Goal: Task Accomplishment & Management: Manage account settings

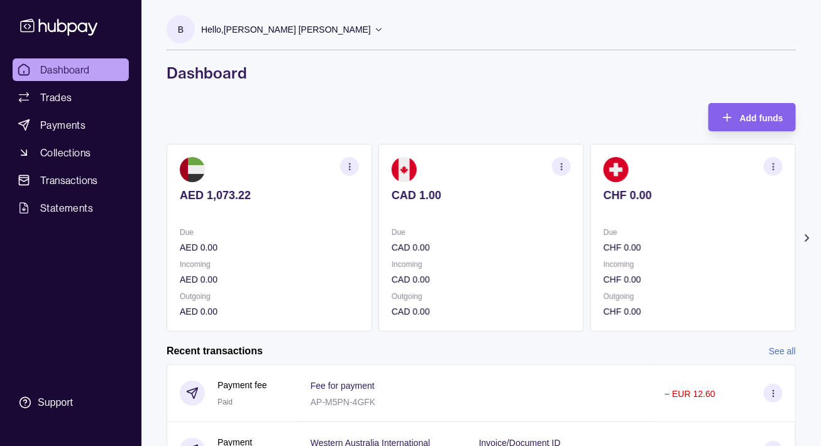
click at [811, 235] on icon at bounding box center [807, 238] width 13 height 13
click at [344, 98] on div "B Hello, [PERSON_NAME] [PERSON_NAME] Dietplanet International FZE Account Terms…" at bounding box center [480, 338] width 679 height 676
click at [155, 240] on icon at bounding box center [155, 238] width 3 height 6
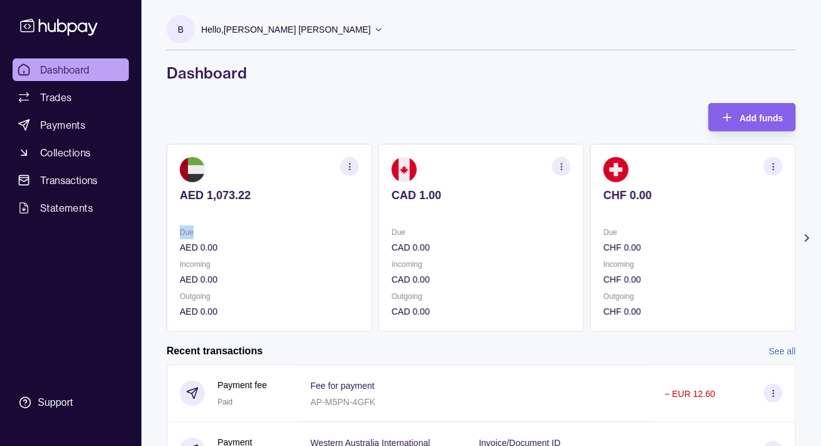
click at [155, 240] on section "Add funds AED 1,073.22 Due AED 0.00 Incoming AED 0.00 Outgoing AED 0.00 CAD 1.0…" at bounding box center [480, 389] width 679 height 573
click at [361, 92] on div "B Hello, [PERSON_NAME] [PERSON_NAME] Dietplanet International FZE Account Terms…" at bounding box center [480, 338] width 679 height 676
